Goal: Check status: Check status

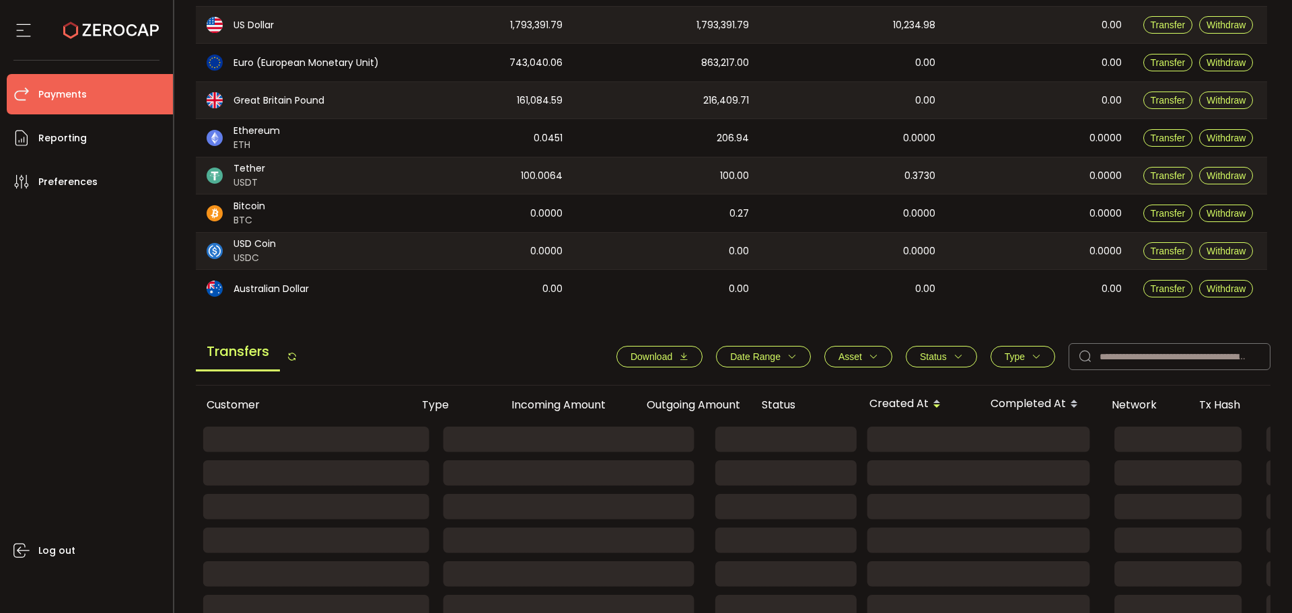
scroll to position [202, 0]
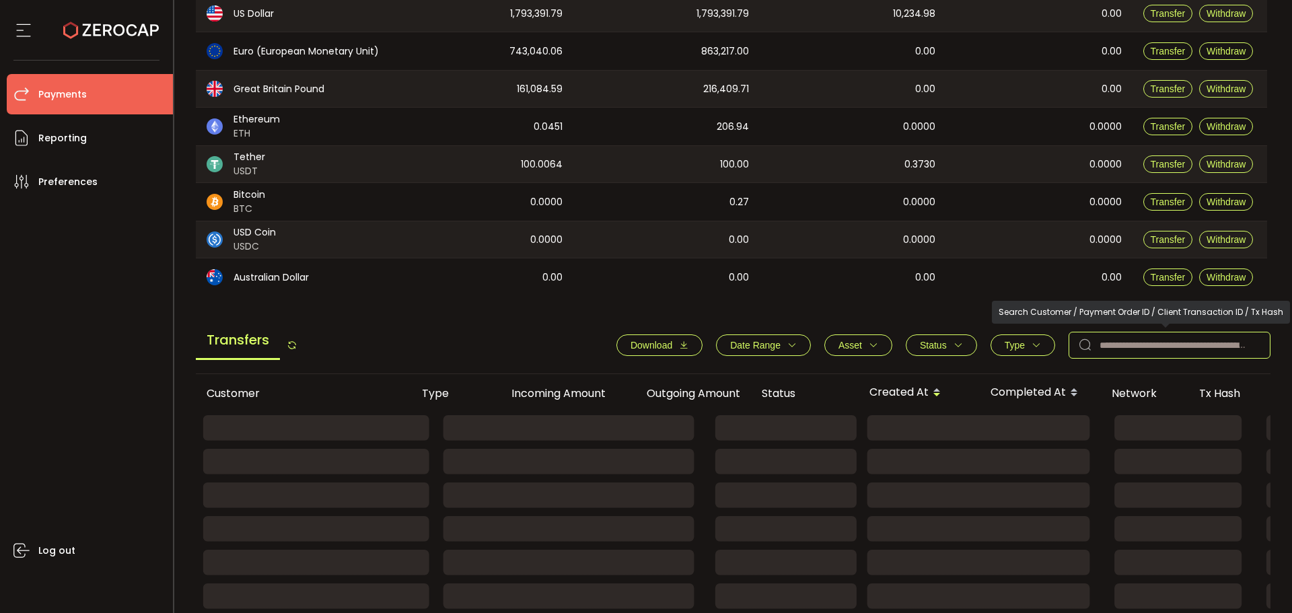
click at [1171, 333] on input "text" at bounding box center [1170, 345] width 202 height 27
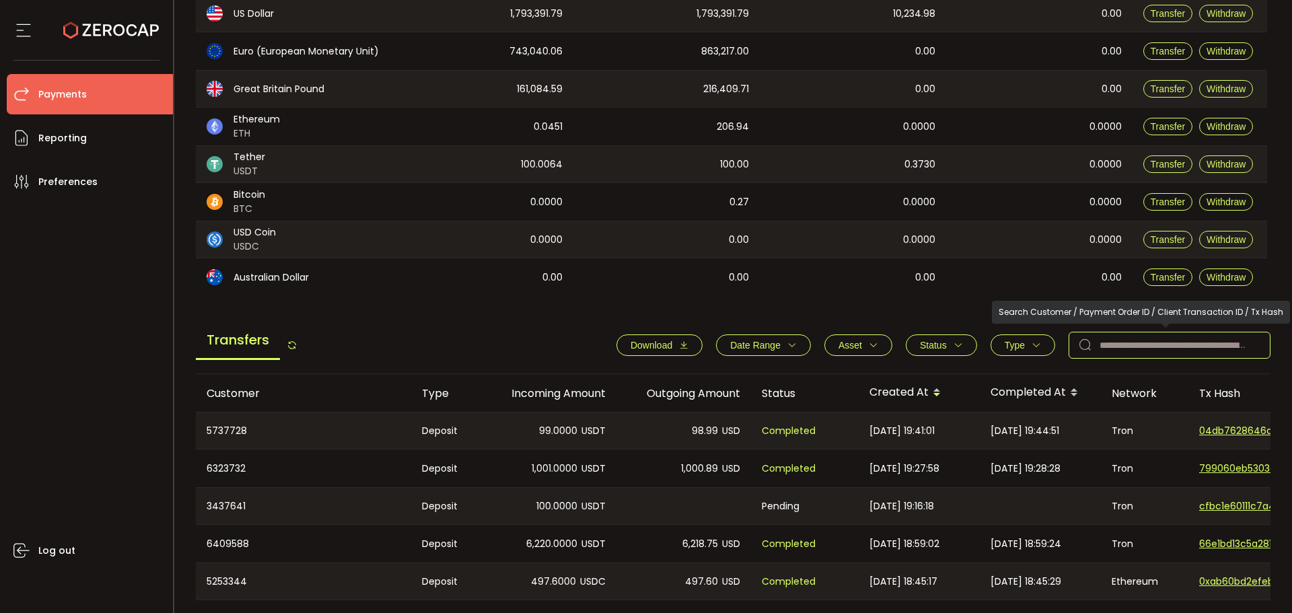
paste input "*******"
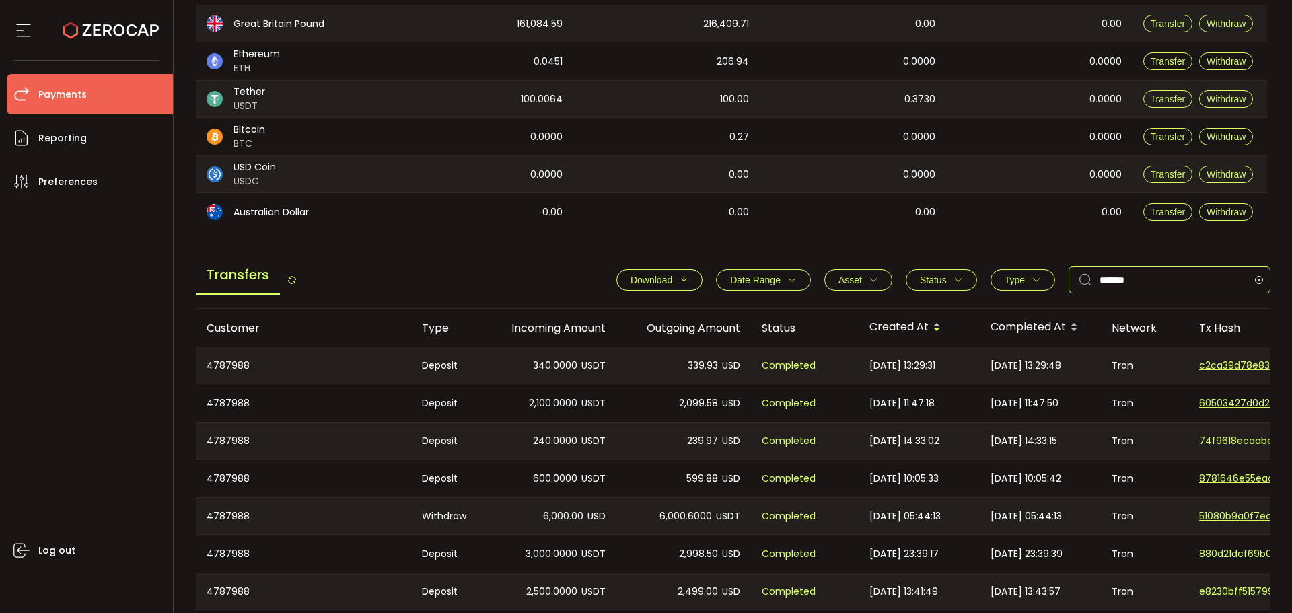
scroll to position [404, 0]
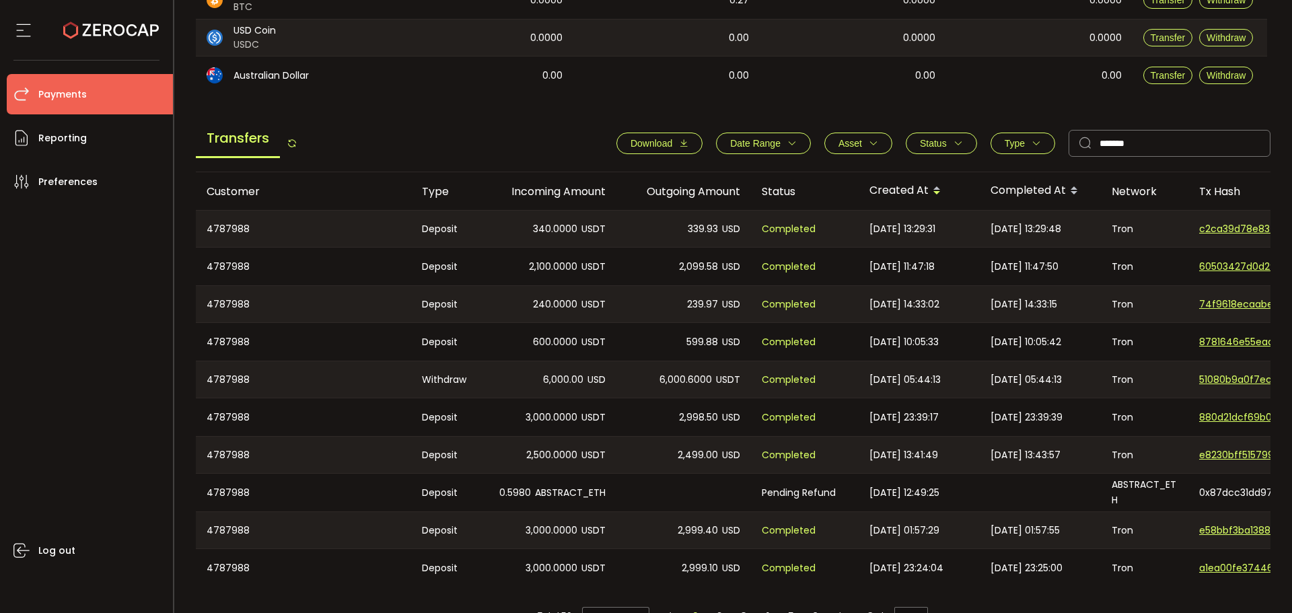
drag, startPoint x: 498, startPoint y: 496, endPoint x: 520, endPoint y: 494, distance: 22.3
click at [520, 494] on div "0.5980 ABSTRACT_ETH" at bounding box center [549, 493] width 135 height 38
click at [520, 494] on span "0.5980" at bounding box center [515, 492] width 32 height 15
click at [1222, 487] on span "0x87dcc31dd978c5026abaf3f32ba2195559328116fef03318aa133fd2e2b1d8a3" at bounding box center [1246, 493] width 94 height 14
click at [1217, 493] on span "0x87dcc31dd978c5026abaf3f32ba2195559328116fef03318aa133fd2e2b1d8a3" at bounding box center [1246, 493] width 94 height 14
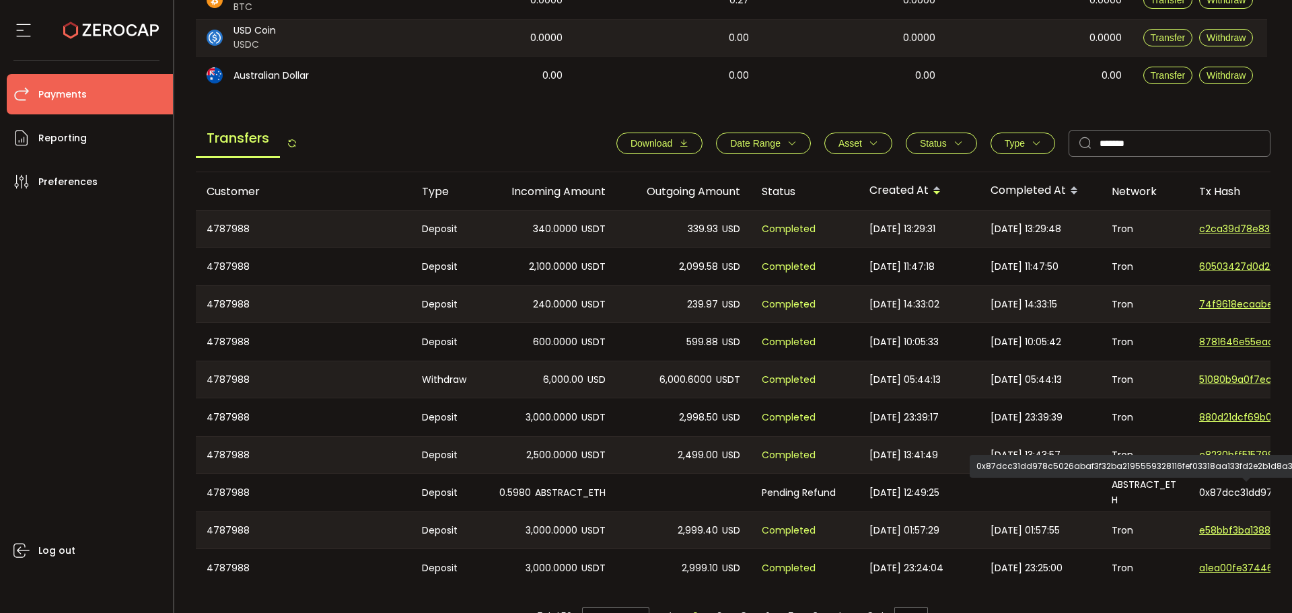
click at [1217, 493] on span "0x87dcc31dd978c5026abaf3f32ba2195559328116fef03318aa133fd2e2b1d8a3" at bounding box center [1246, 493] width 94 height 14
click at [1198, 494] on div "0x87dcc31dd978c5026abaf3f32ba2195559328116fef03318aa133fd2e2b1d8a3" at bounding box center [1256, 493] width 135 height 38
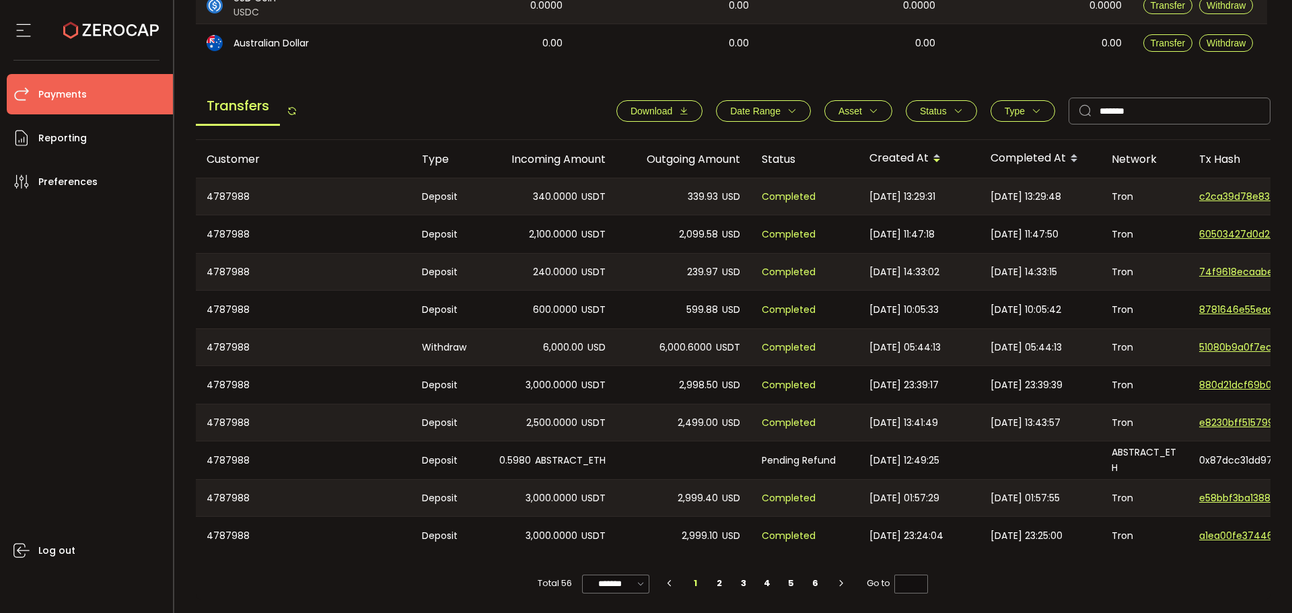
click at [1094, 303] on div "[DATE] 10:05:42" at bounding box center [1040, 310] width 121 height 38
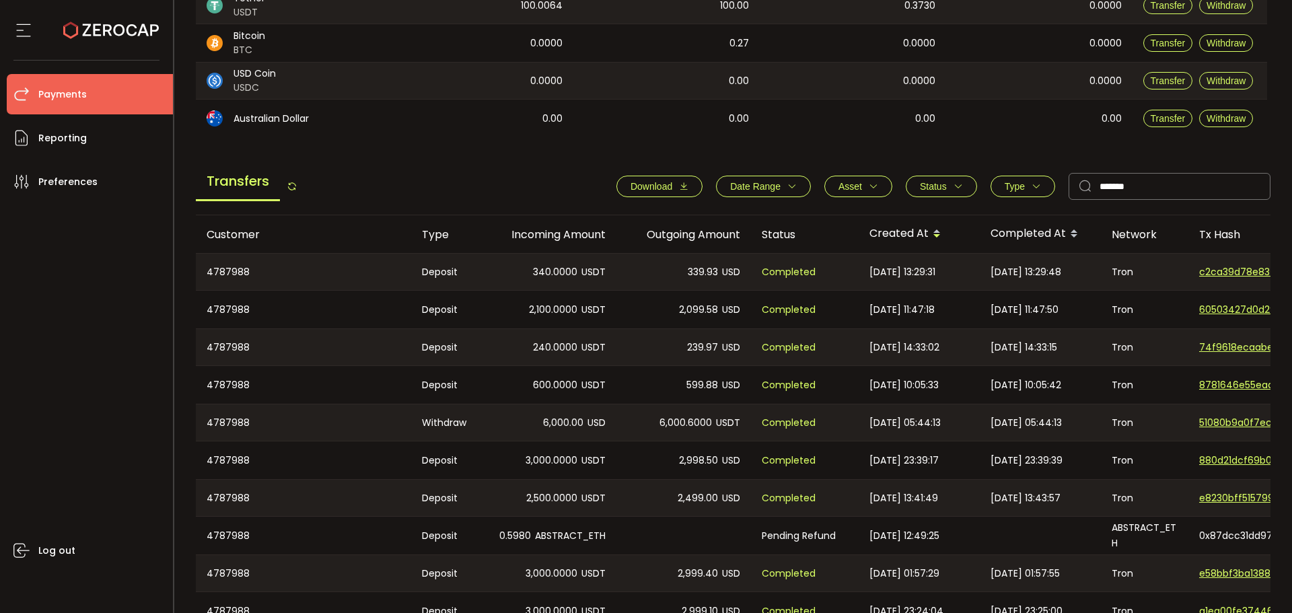
scroll to position [238, 0]
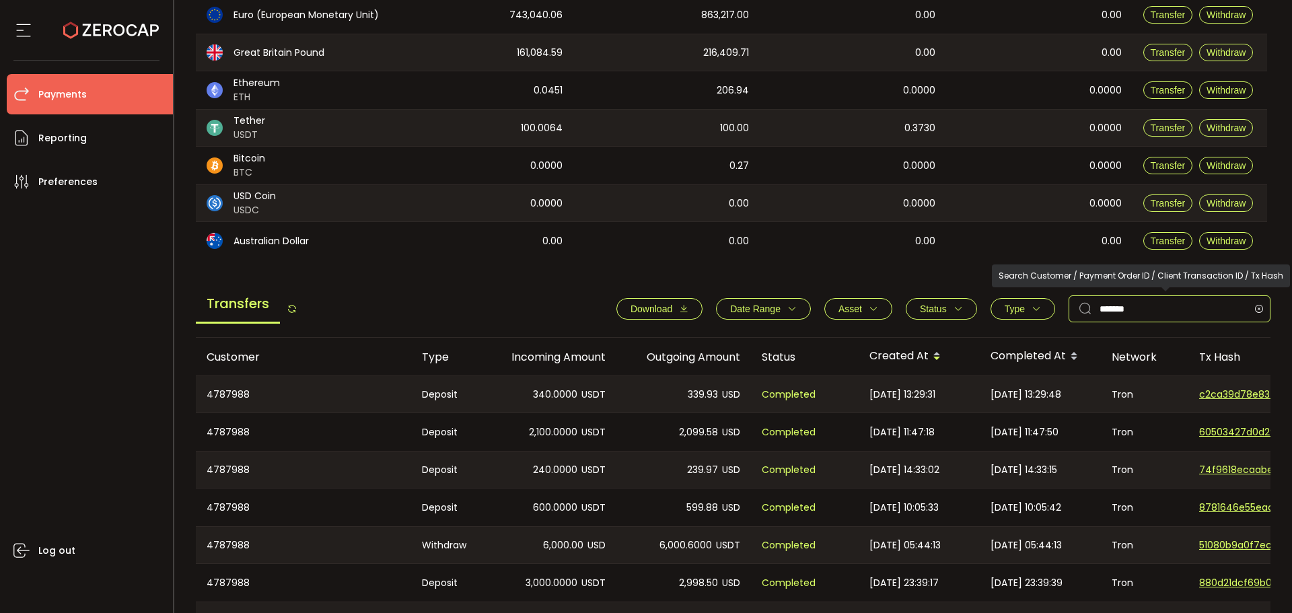
drag, startPoint x: 1156, startPoint y: 306, endPoint x: 1054, endPoint y: 315, distance: 102.0
click at [1056, 315] on div "Download Date Range - Asset BTC ETH EUR GBP USD USDC USDT Clear Apply Status Ap…" at bounding box center [937, 308] width 668 height 27
paste input "text"
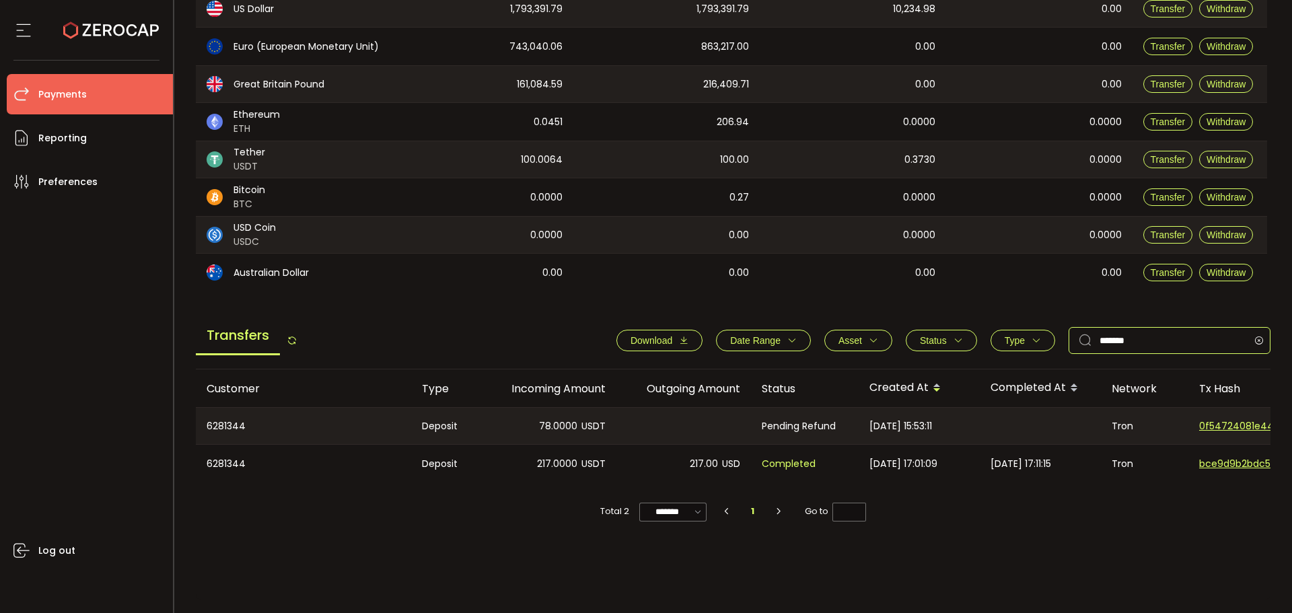
scroll to position [207, 0]
drag, startPoint x: 1133, startPoint y: 344, endPoint x: 1067, endPoint y: 347, distance: 66.0
click at [1069, 347] on input "*******" at bounding box center [1170, 340] width 202 height 27
paste input "text"
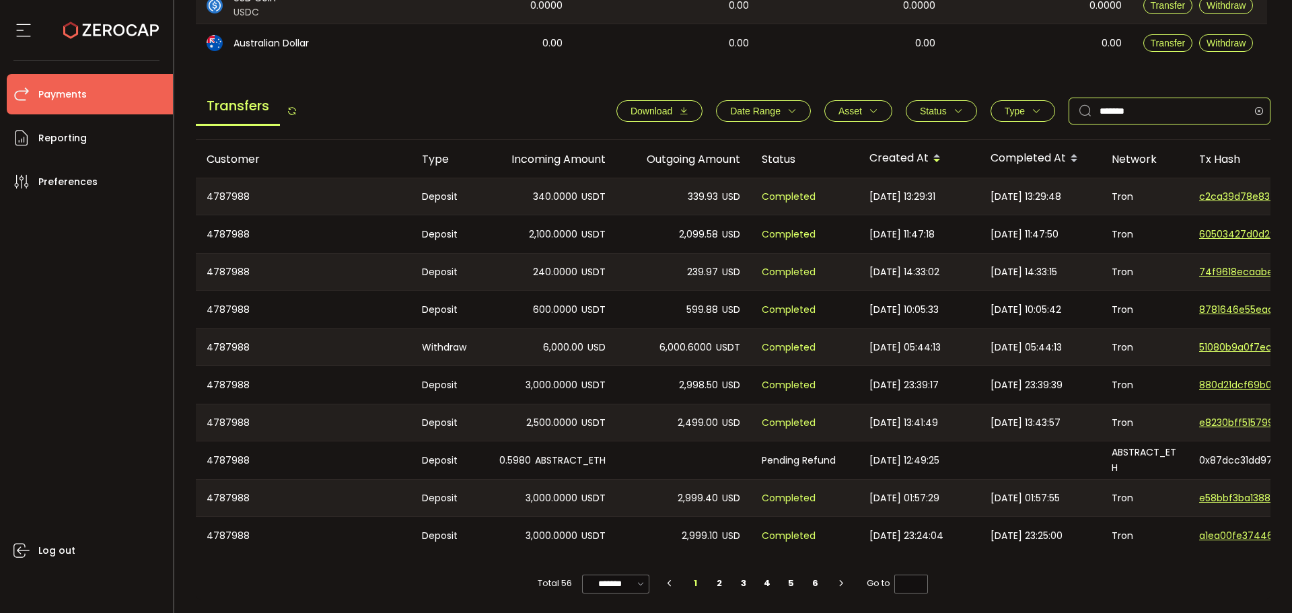
scroll to position [440, 0]
type input "*******"
drag, startPoint x: 526, startPoint y: 230, endPoint x: 561, endPoint y: 233, distance: 35.8
click at [551, 232] on div "2,100.0000 USDT" at bounding box center [549, 234] width 135 height 38
click at [580, 234] on div "2,100.0000 USDT" at bounding box center [549, 234] width 135 height 38
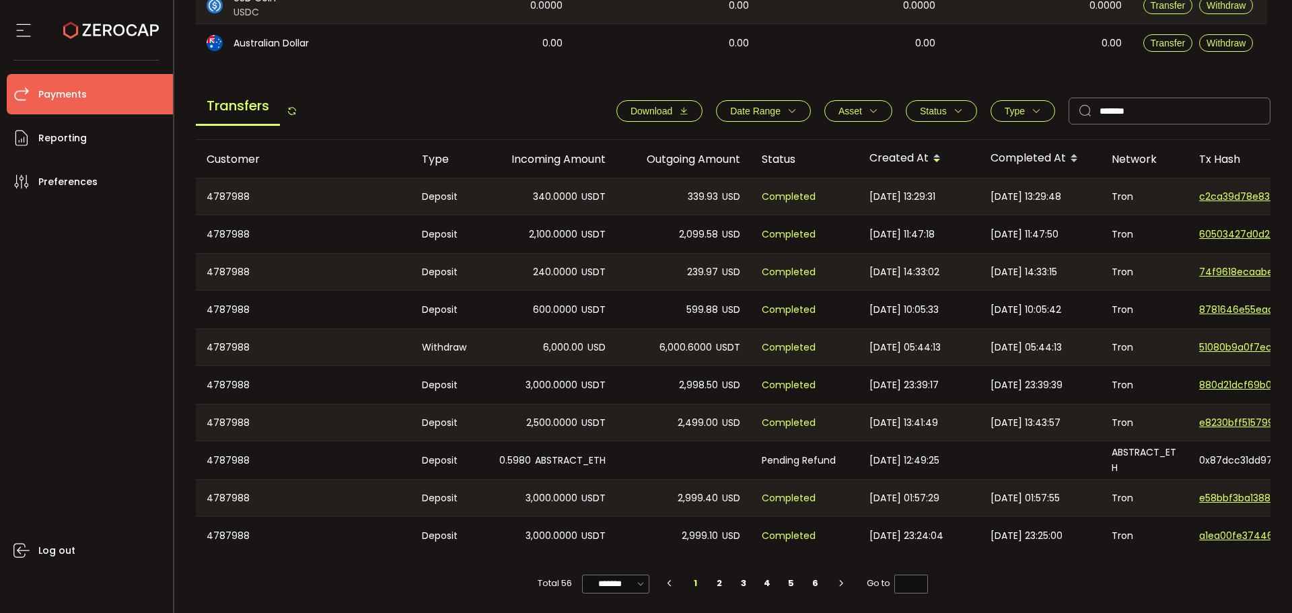
drag, startPoint x: 530, startPoint y: 462, endPoint x: 589, endPoint y: 455, distance: 59.7
click at [583, 456] on div "0.5980 ABSTRACT_ETH" at bounding box center [549, 461] width 135 height 38
click at [590, 455] on span "ABSTRACT_ETH" at bounding box center [570, 460] width 71 height 15
drag, startPoint x: 499, startPoint y: 455, endPoint x: 614, endPoint y: 450, distance: 114.6
click at [614, 450] on div "0.5980 ABSTRACT_ETH" at bounding box center [549, 461] width 135 height 38
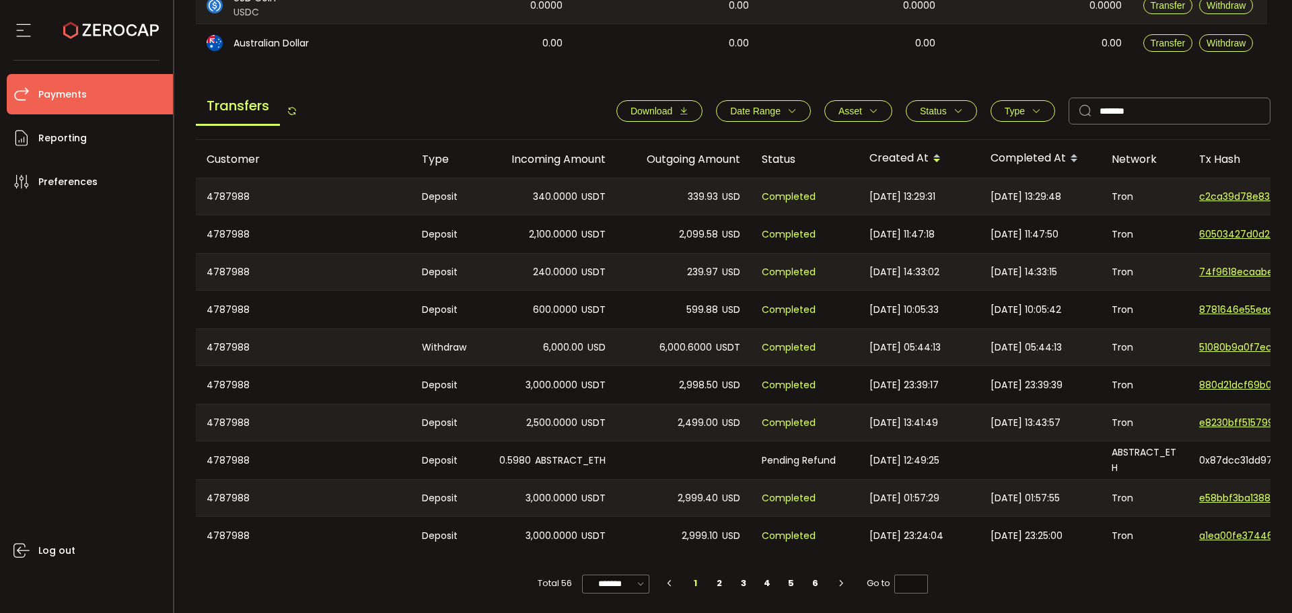
click at [617, 450] on div at bounding box center [684, 461] width 135 height 38
click at [1126, 313] on div "Tron" at bounding box center [1145, 310] width 88 height 38
click at [1092, 292] on div "[DATE] 10:05:42" at bounding box center [1040, 310] width 121 height 38
